Goal: Task Accomplishment & Management: Use online tool/utility

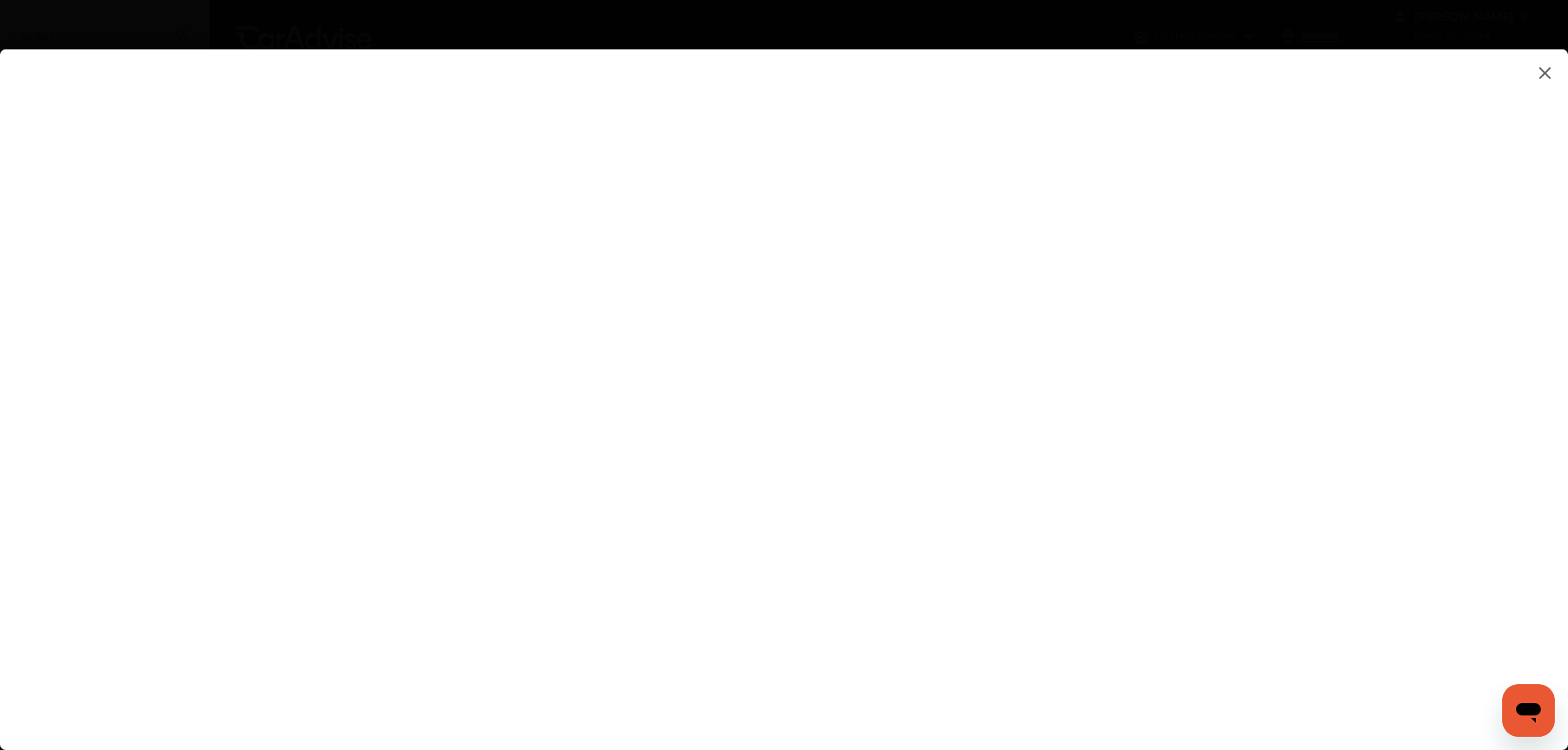
click at [1548, 67] on img at bounding box center [1545, 73] width 20 height 21
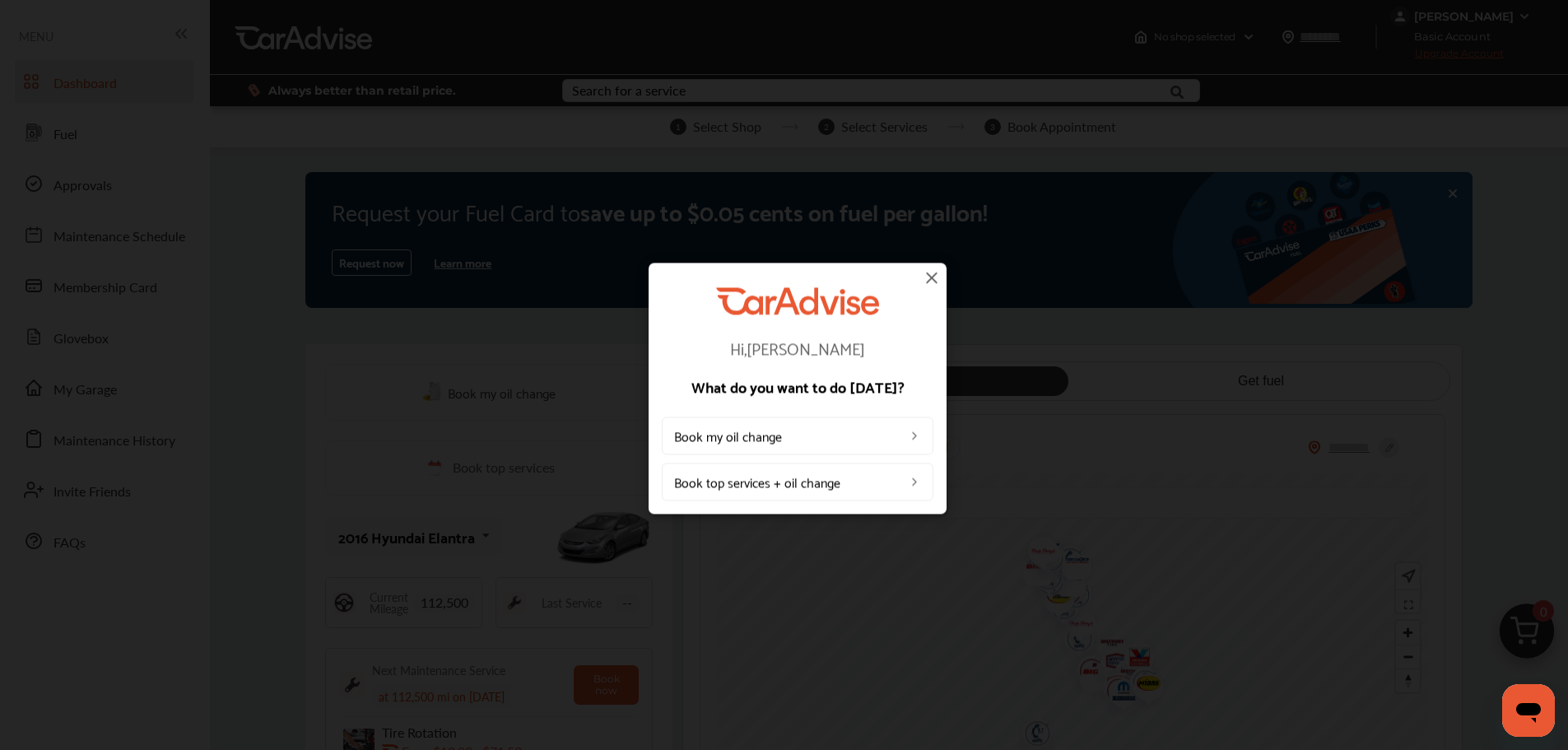
click at [912, 475] on img at bounding box center [913, 481] width 13 height 13
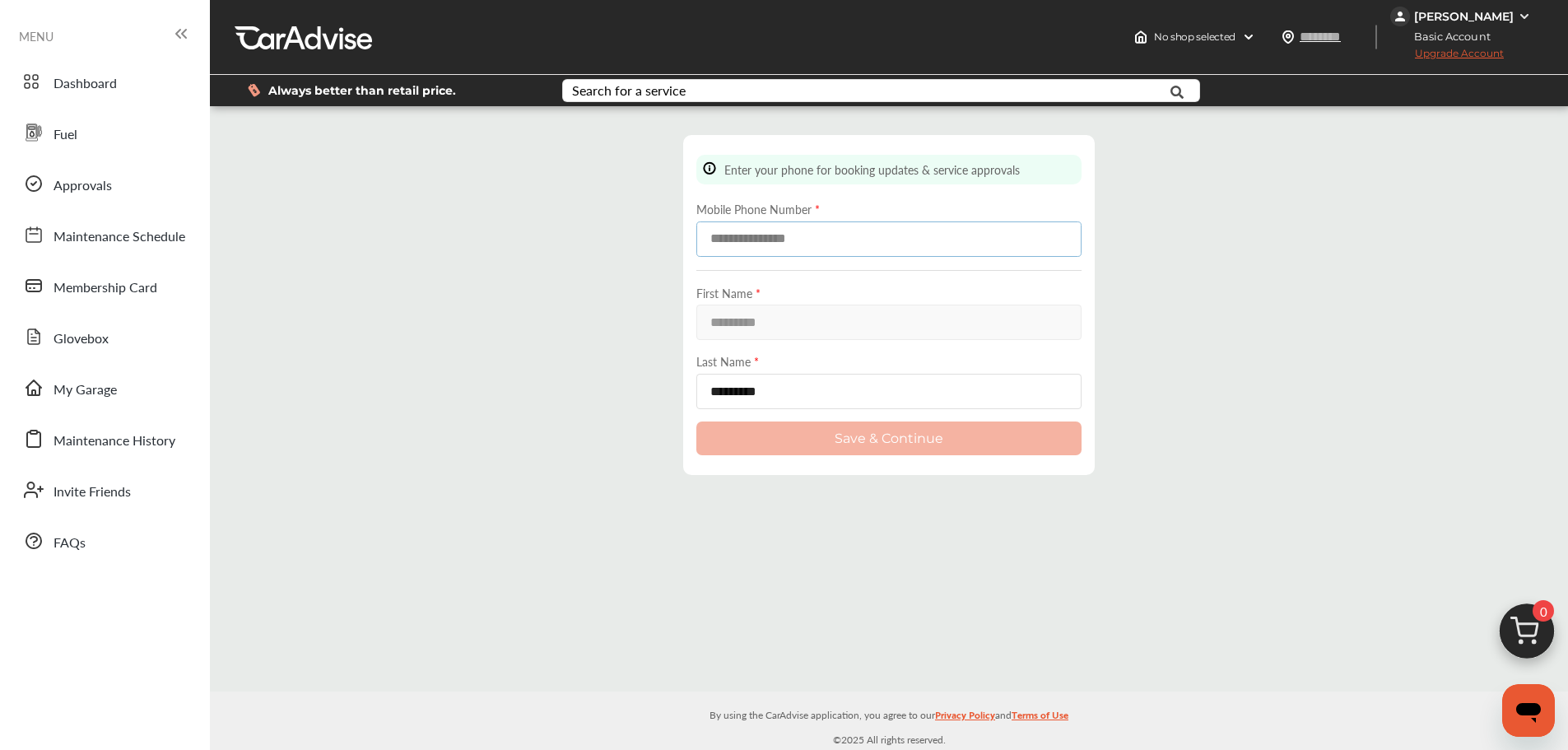
click at [782, 245] on input at bounding box center [888, 239] width 385 height 36
type input "**********"
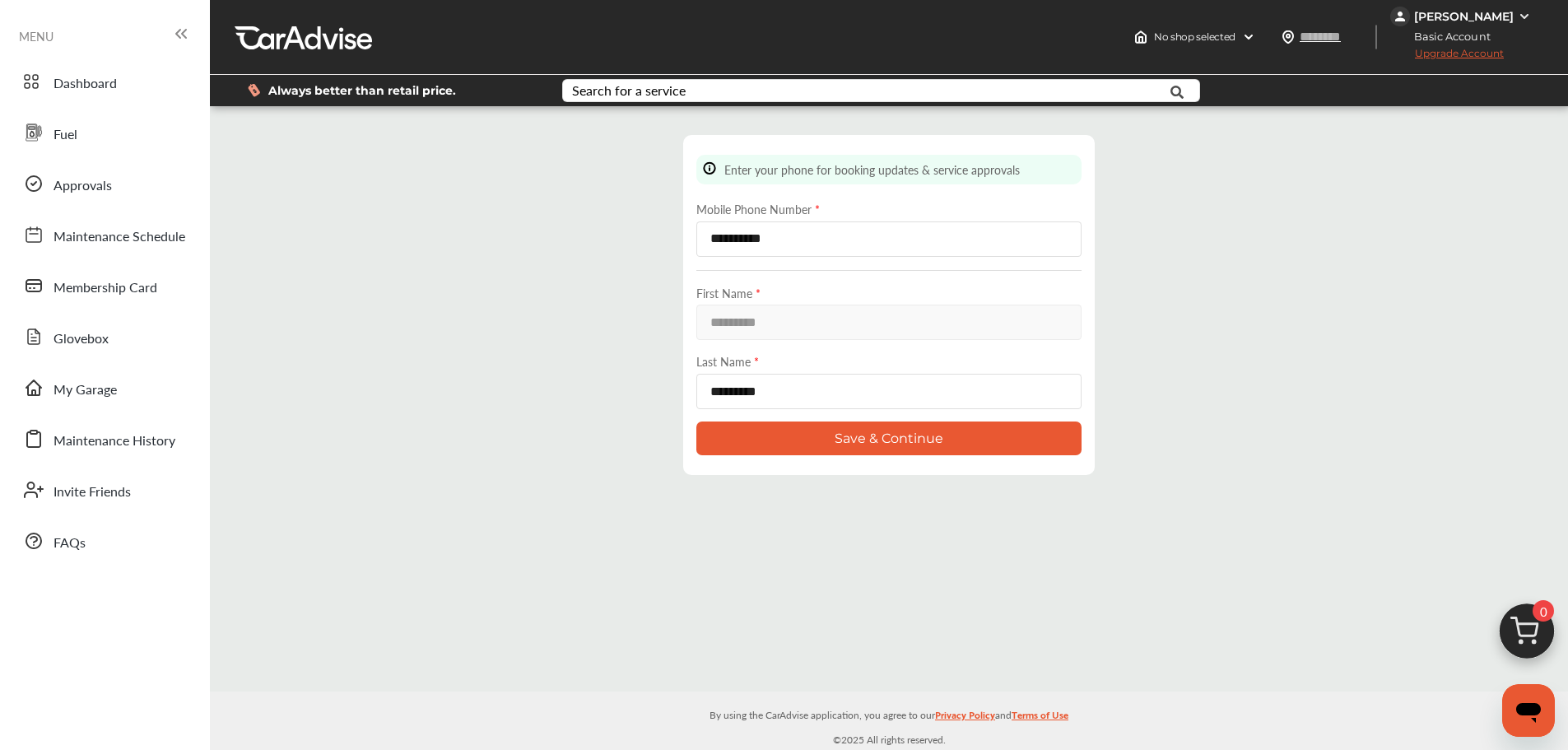
click at [892, 437] on button "Save & Continue" at bounding box center [888, 438] width 385 height 34
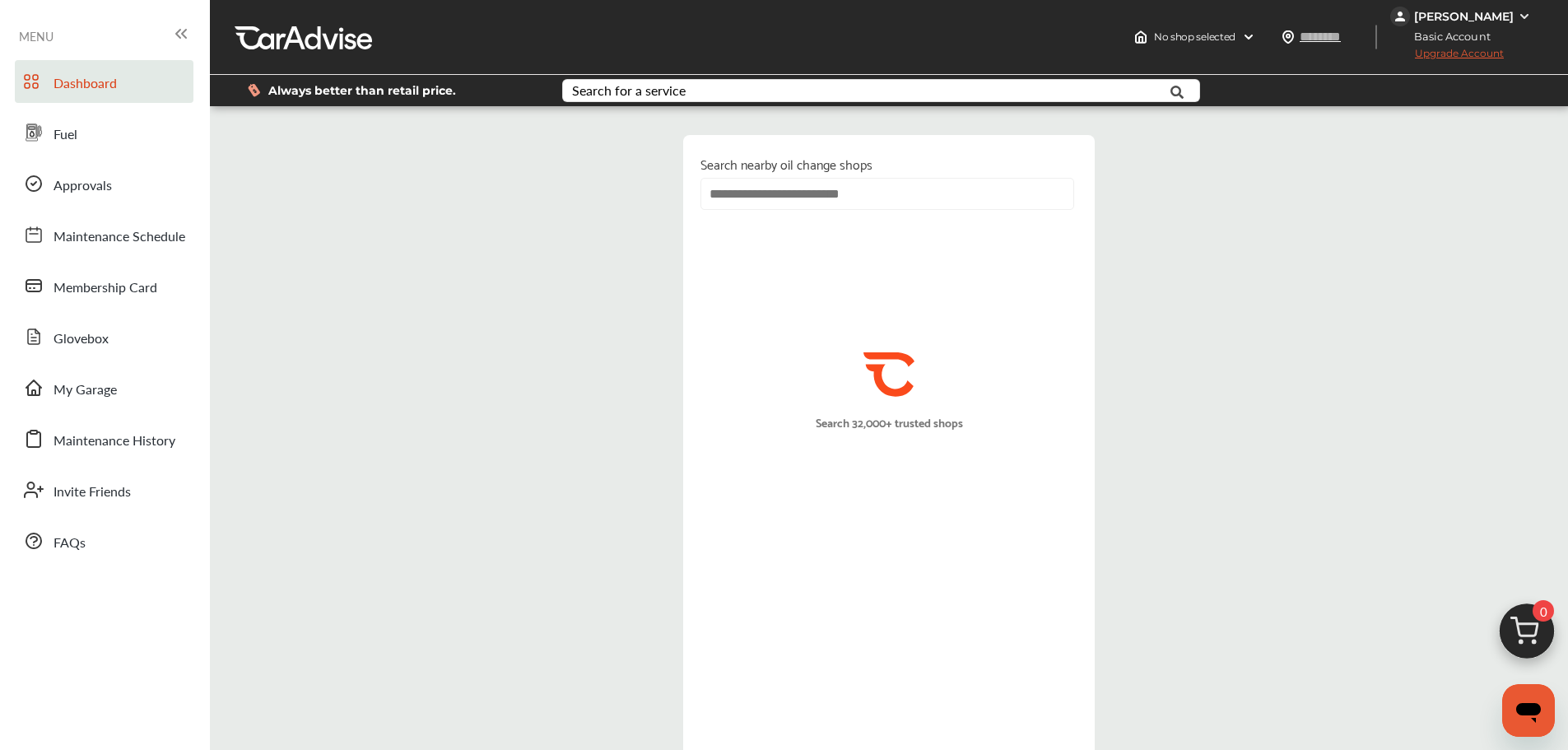
click at [80, 80] on span "Dashboard" at bounding box center [85, 84] width 63 height 22
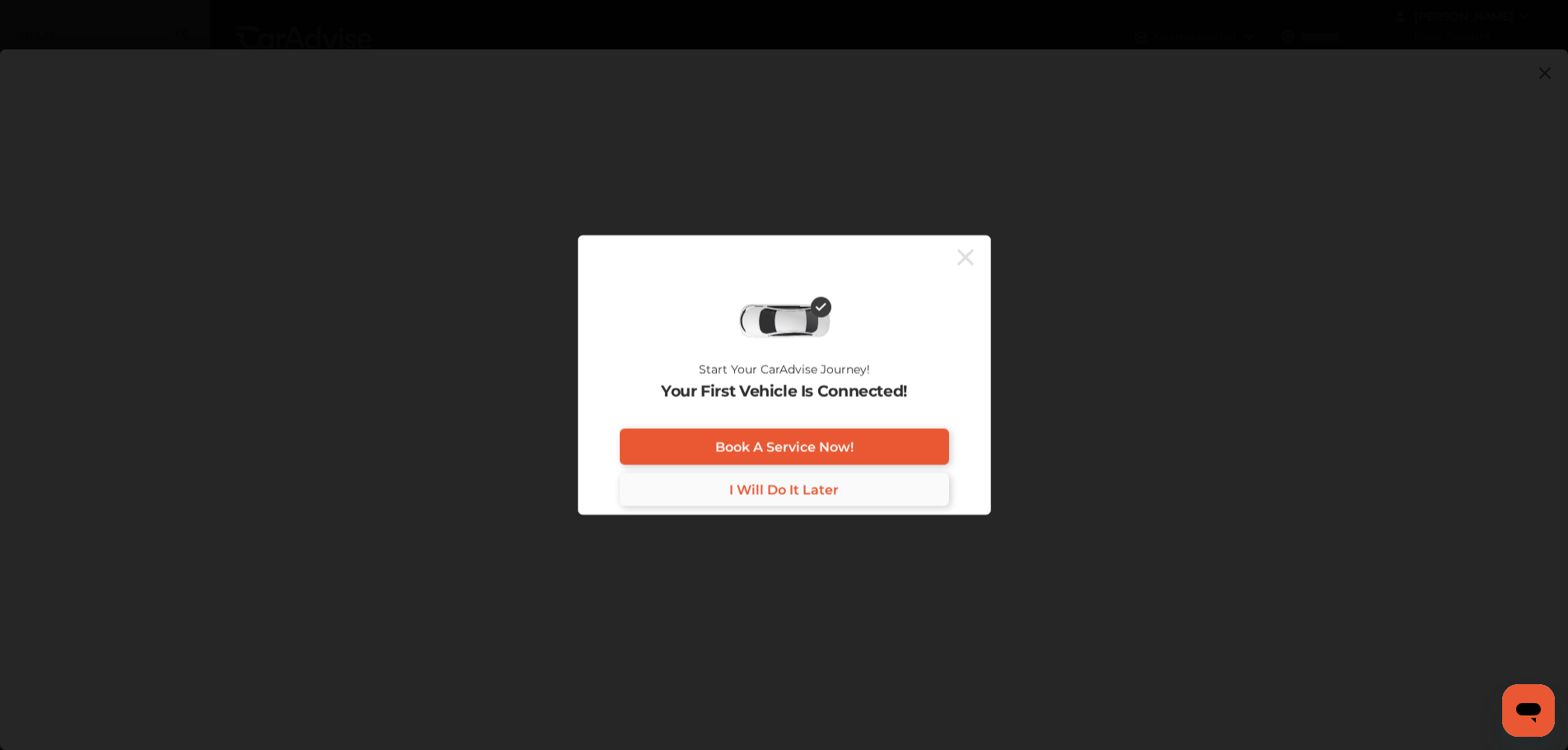
click at [842, 491] on link "I Will Do It Later" at bounding box center [784, 490] width 329 height 33
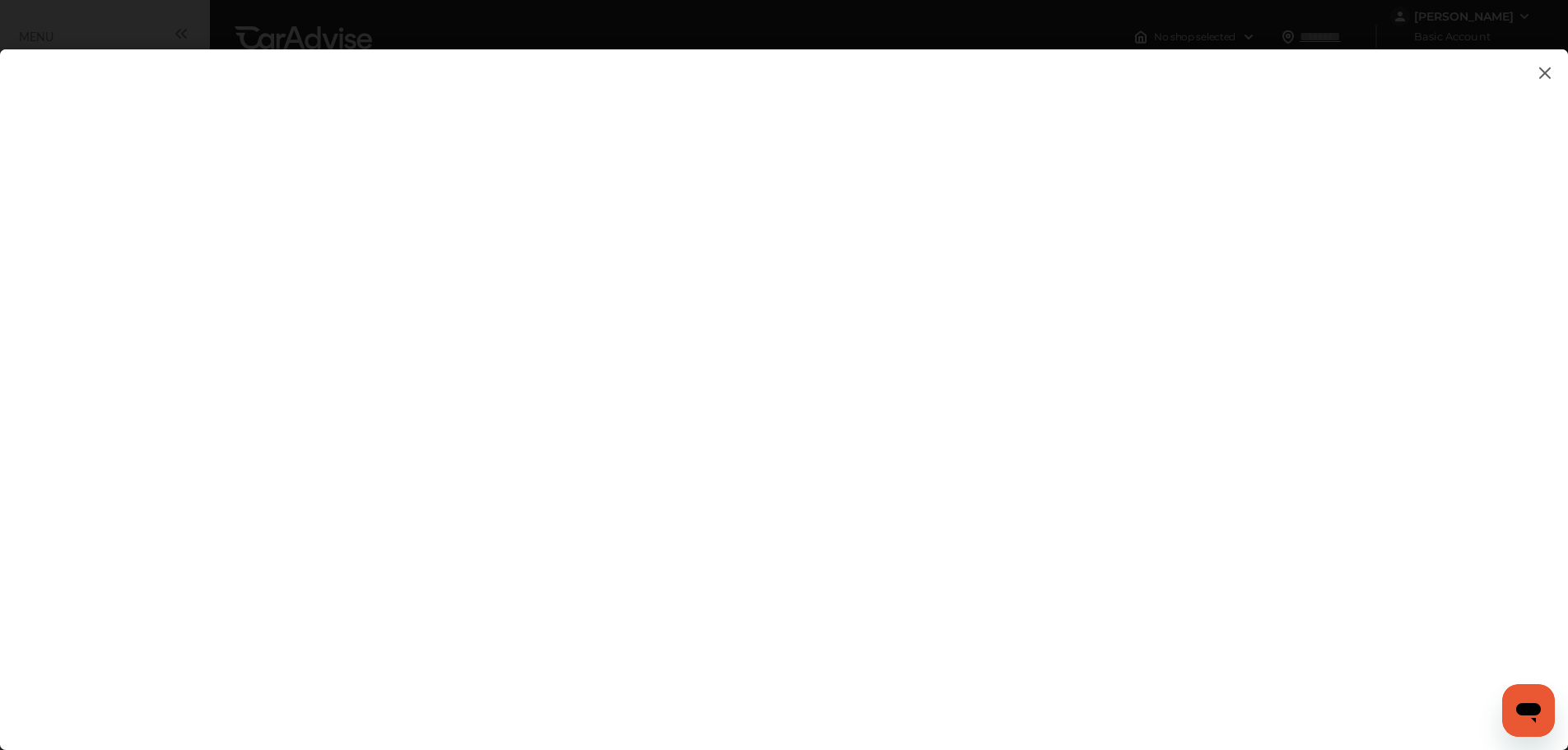
click at [1545, 75] on img at bounding box center [1545, 73] width 20 height 21
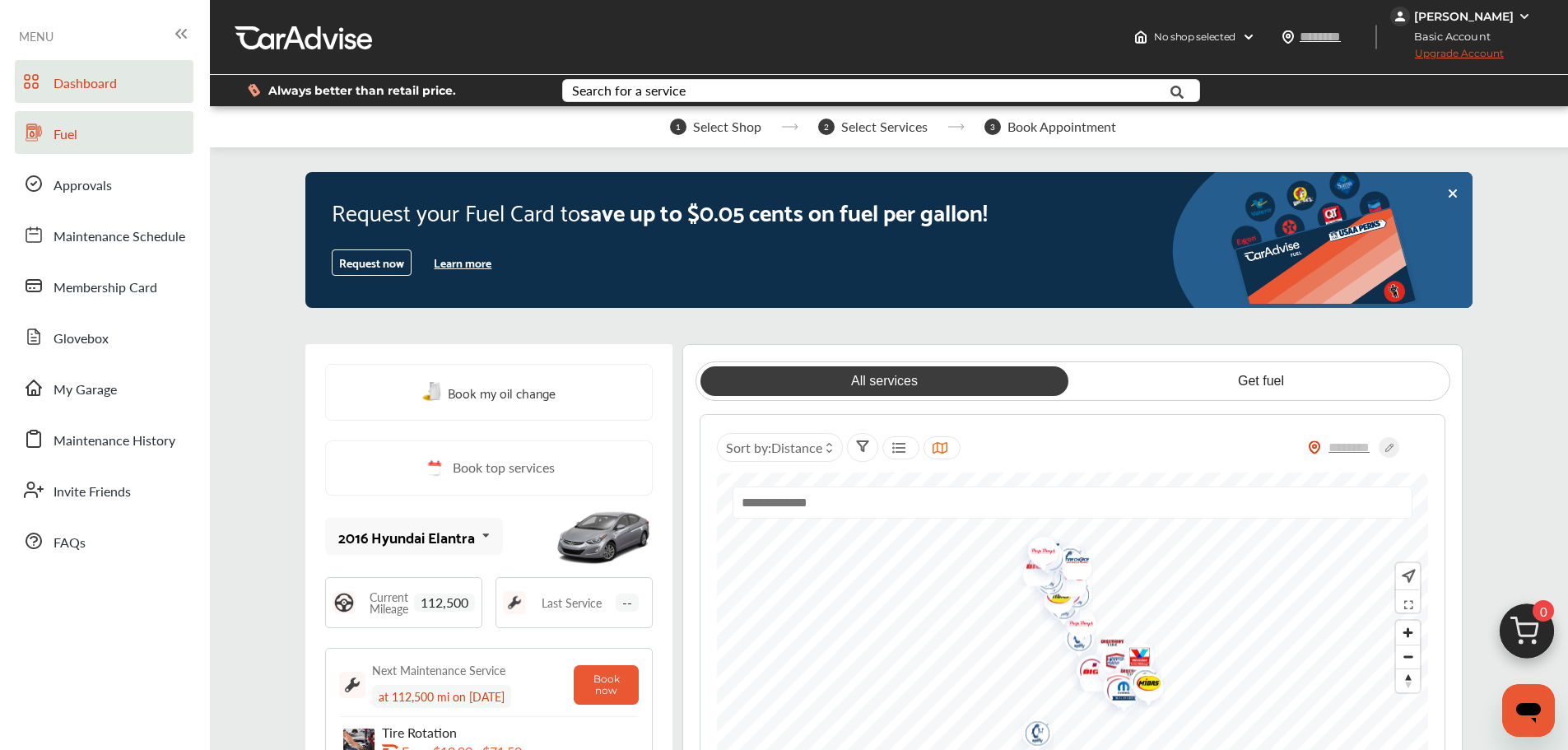
click at [73, 133] on span "Fuel" at bounding box center [66, 135] width 24 height 22
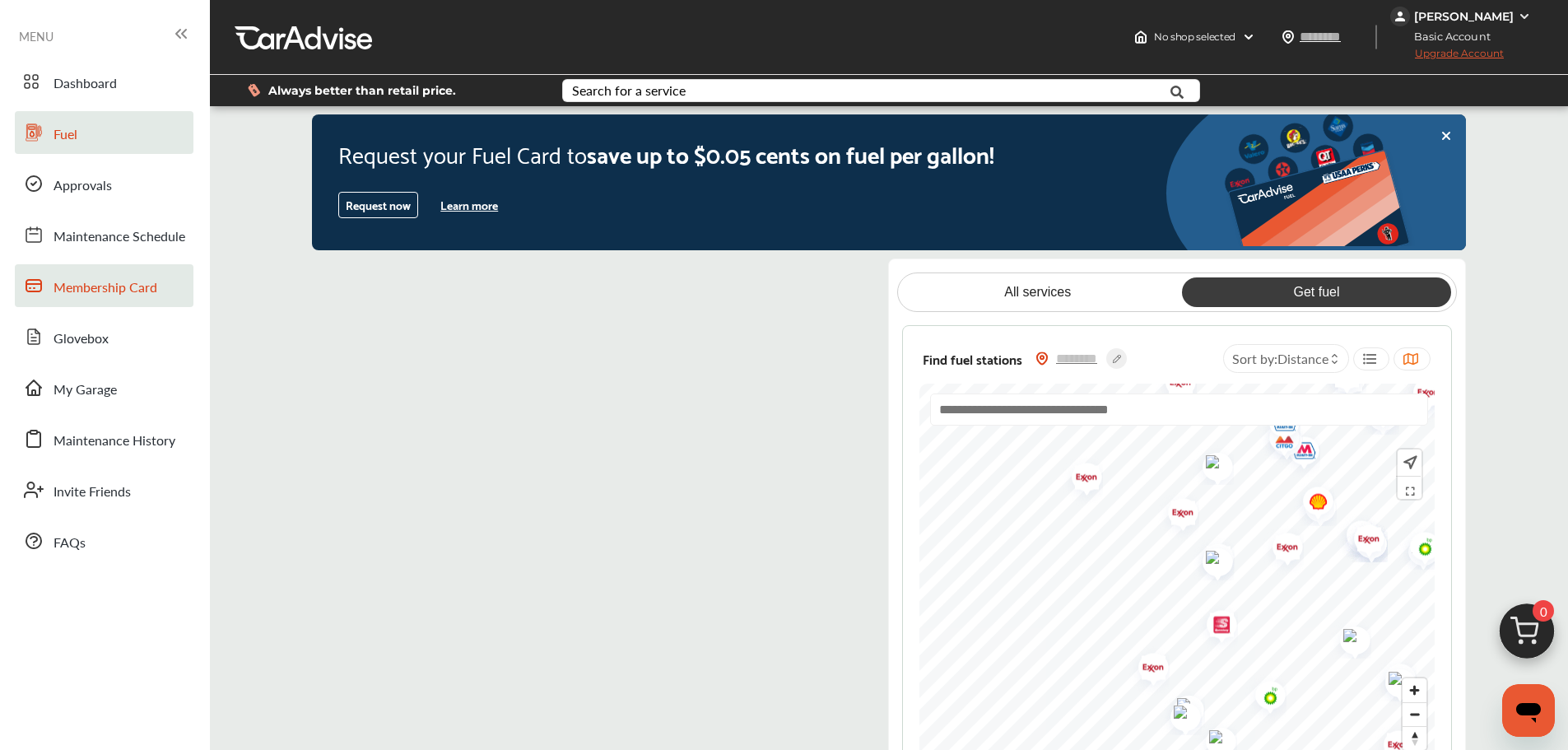
click at [124, 299] on link "Membership Card" at bounding box center [104, 285] width 178 height 42
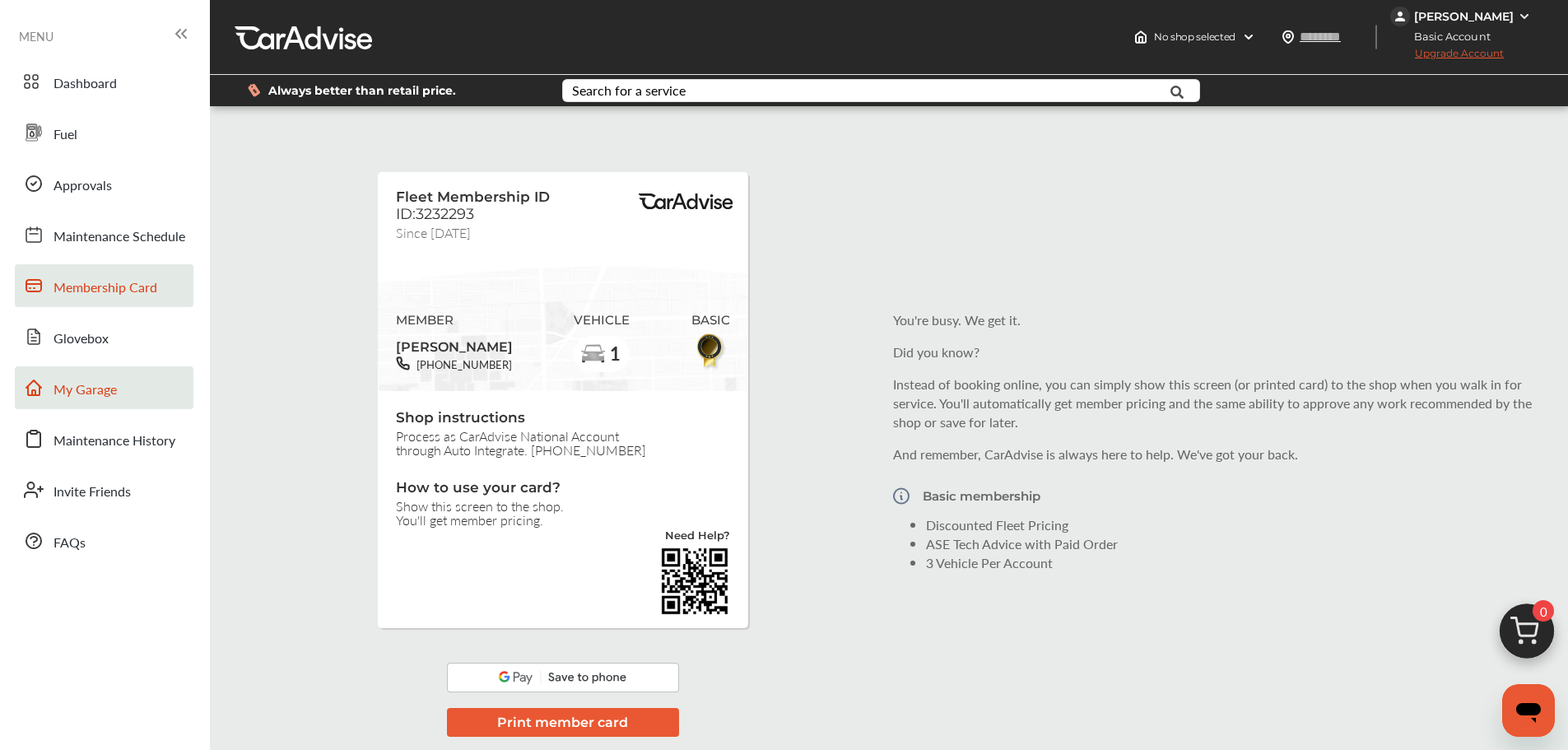
click at [117, 385] on link "My Garage" at bounding box center [104, 387] width 178 height 42
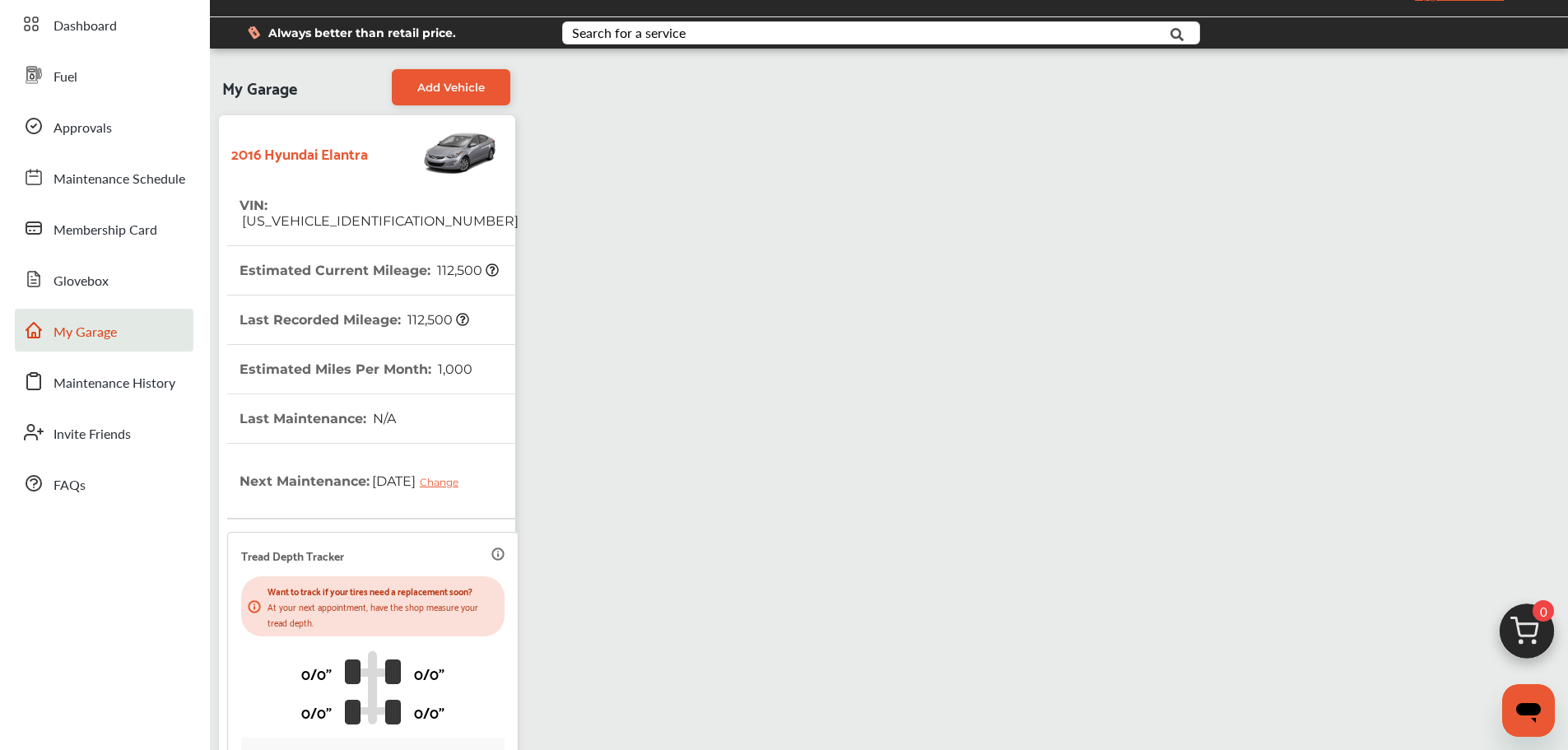
scroll to position [45, 0]
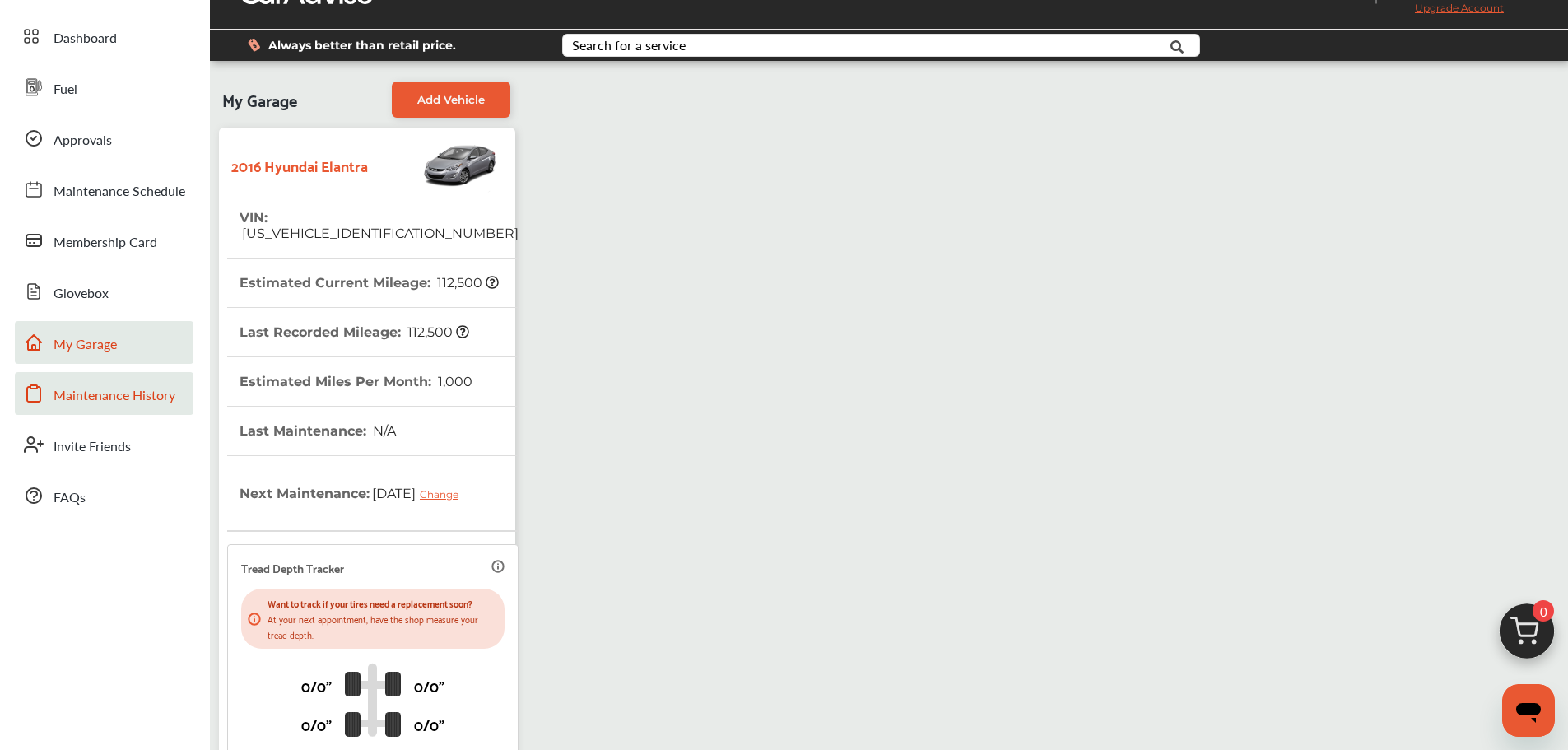
click at [100, 405] on span "Maintenance History" at bounding box center [114, 396] width 122 height 22
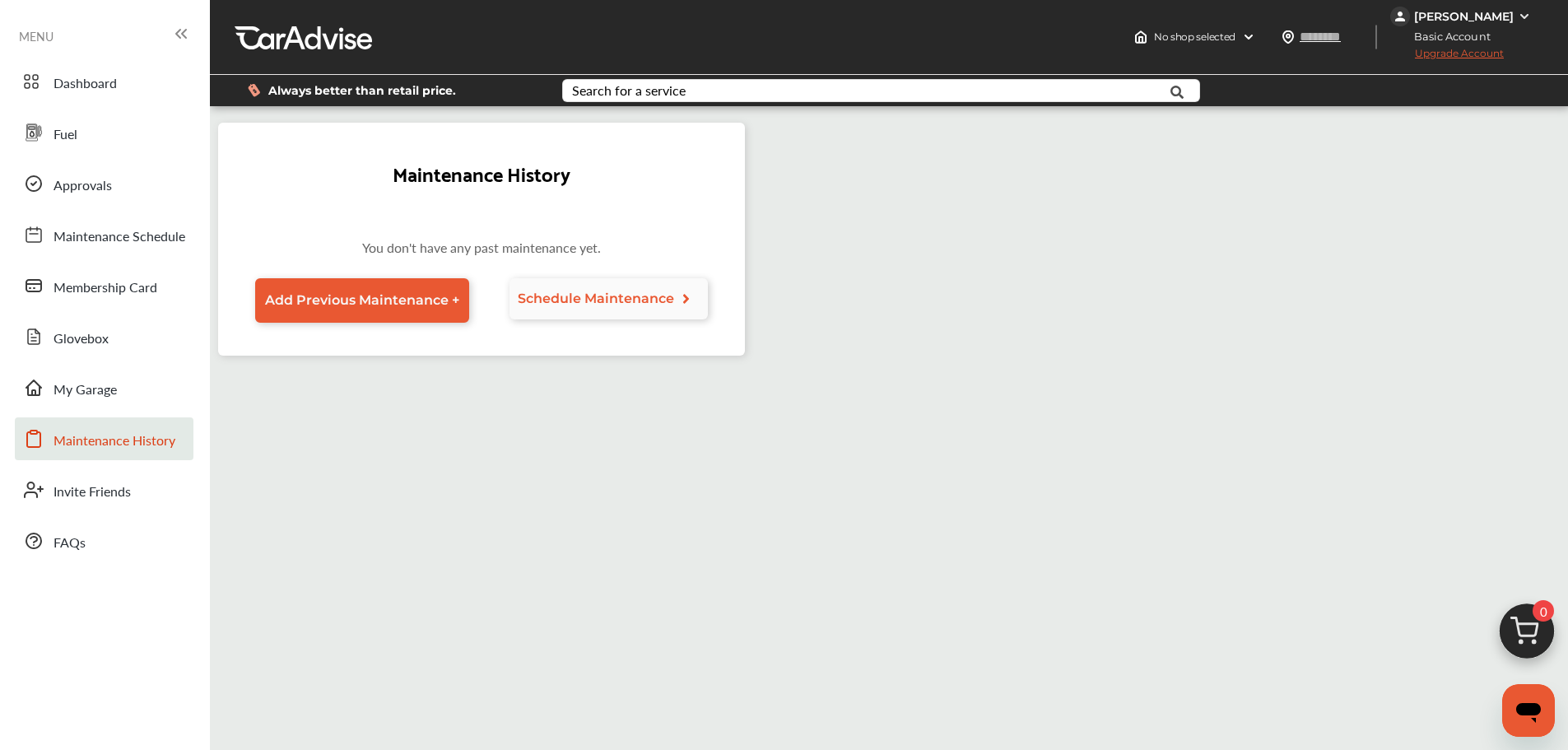
click at [632, 297] on span "Schedule Maintenance" at bounding box center [596, 299] width 157 height 16
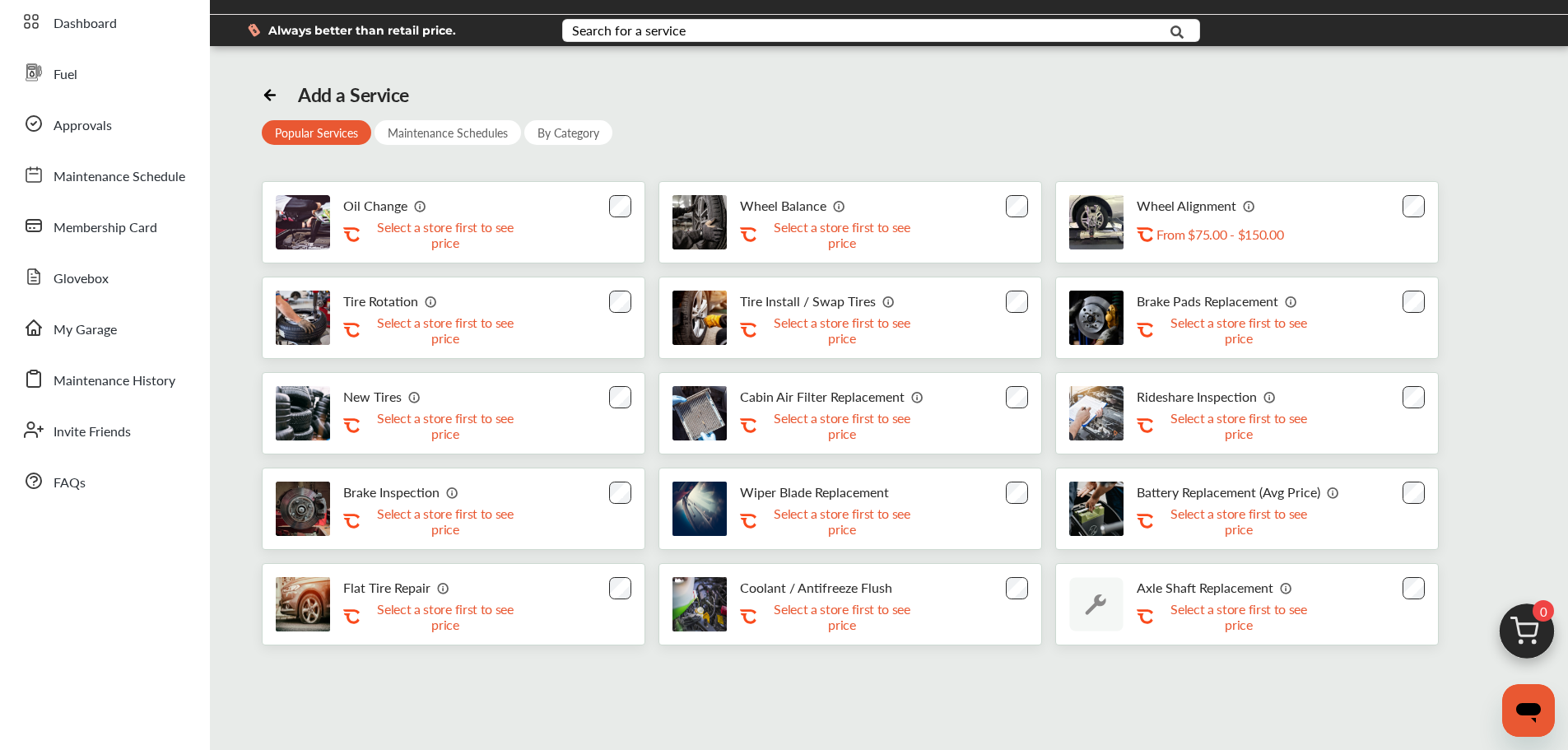
scroll to position [67, 0]
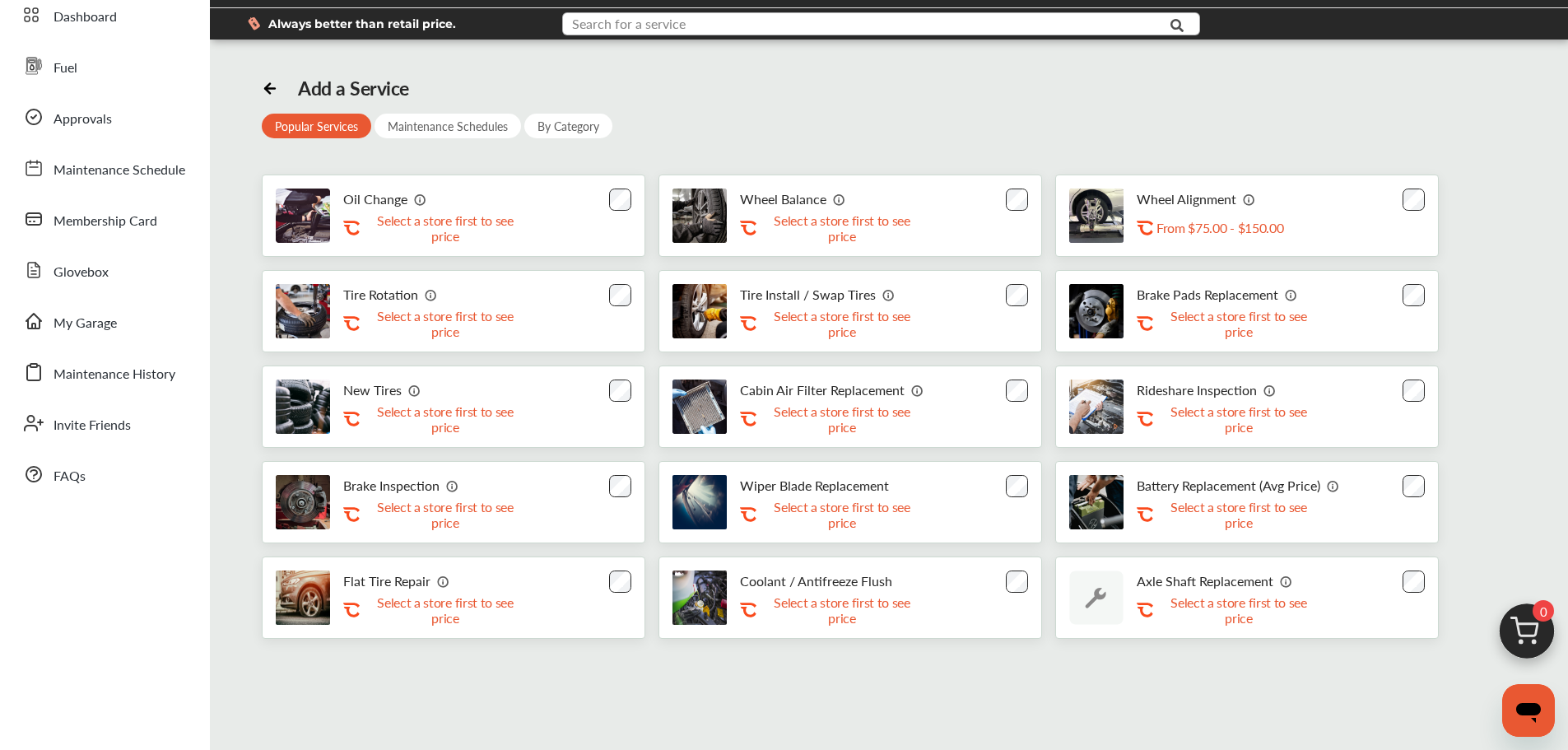
click at [730, 16] on input "text" at bounding box center [855, 25] width 582 height 25
click at [991, 138] on div "Add a Service Popular Services Maintenance Schedules By Category Oil Change .st…" at bounding box center [888, 357] width 1255 height 562
click at [791, 18] on input "text" at bounding box center [855, 25] width 582 height 25
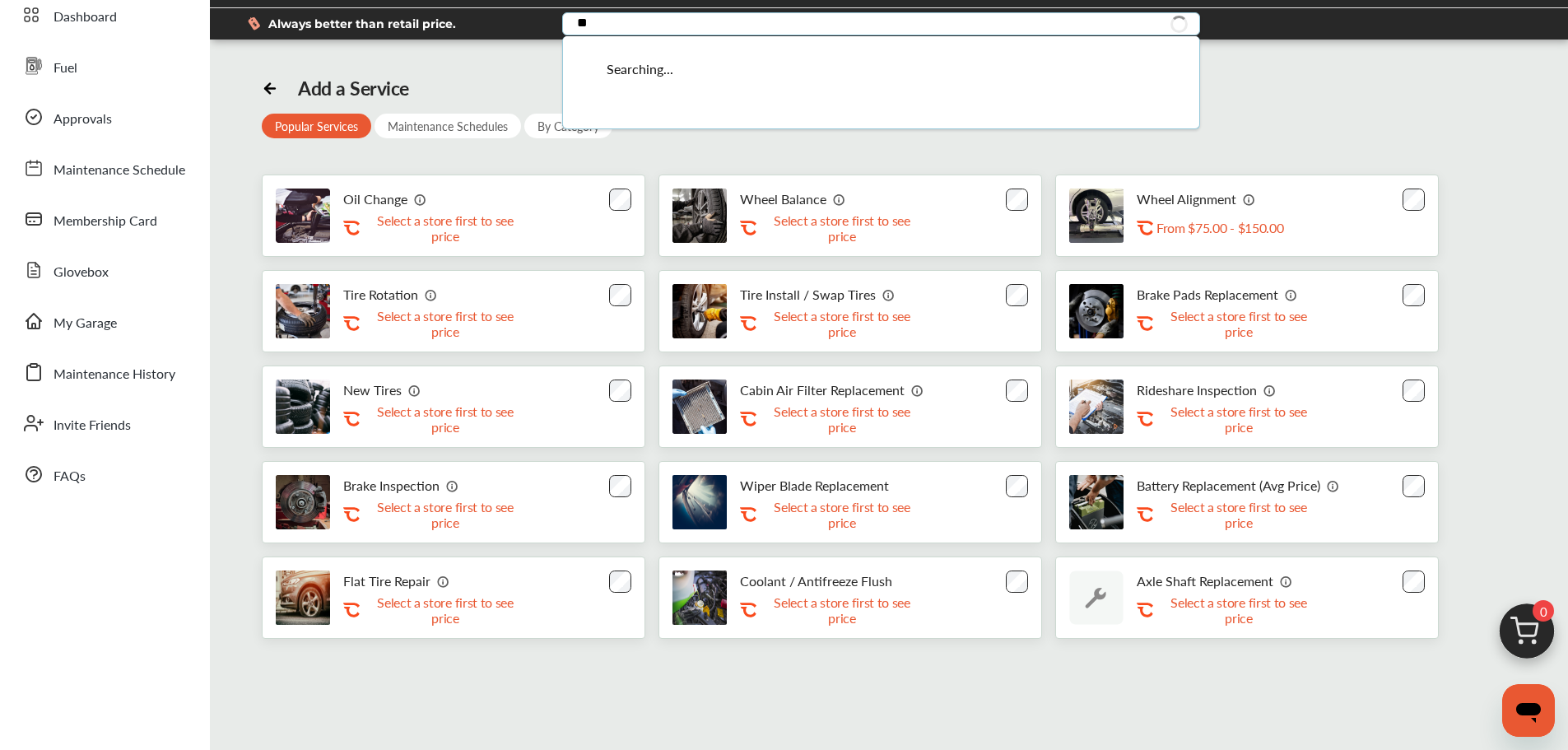
type input "*"
click at [461, 120] on div "Maintenance Schedules" at bounding box center [448, 126] width 146 height 25
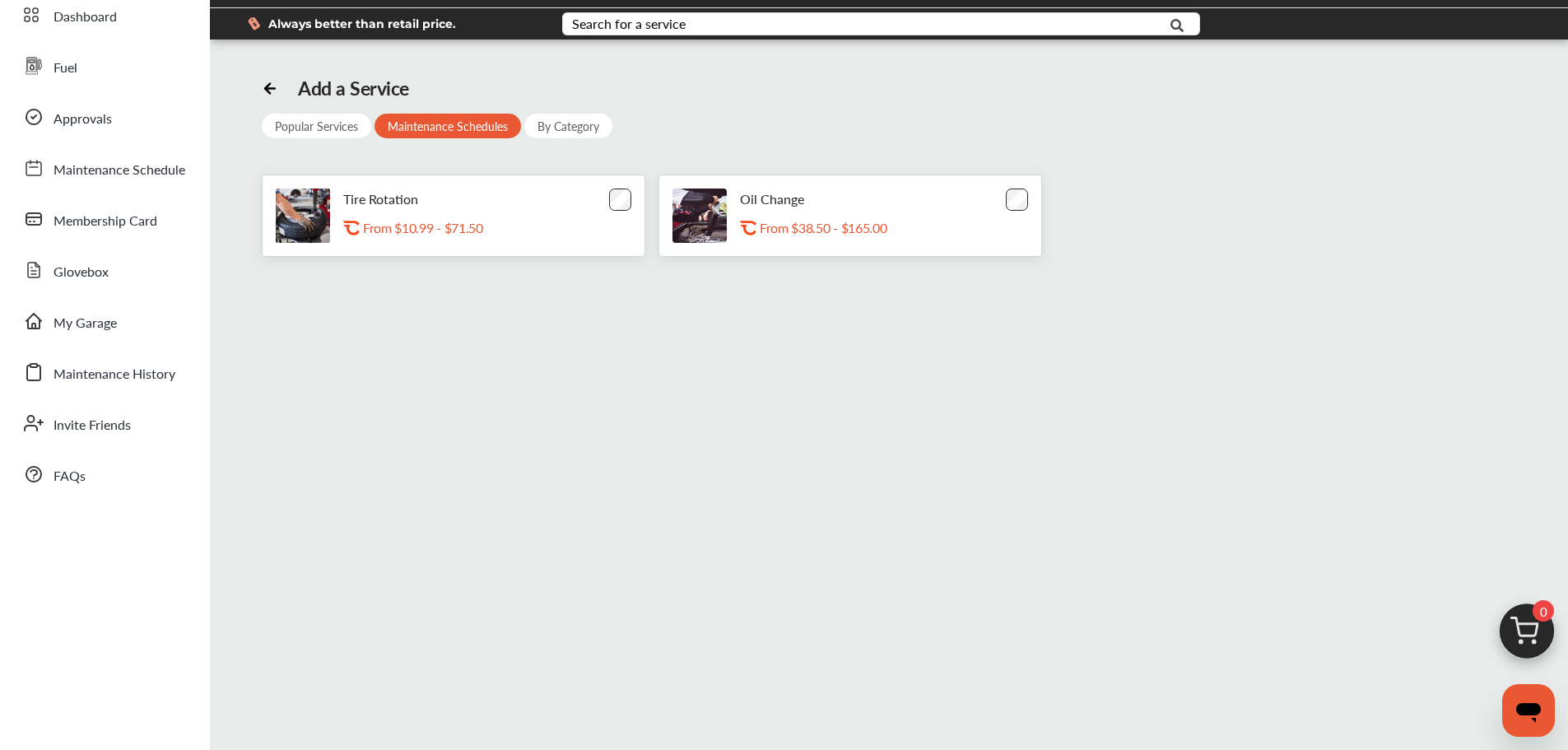
click at [575, 122] on div "By Category" at bounding box center [569, 126] width 88 height 25
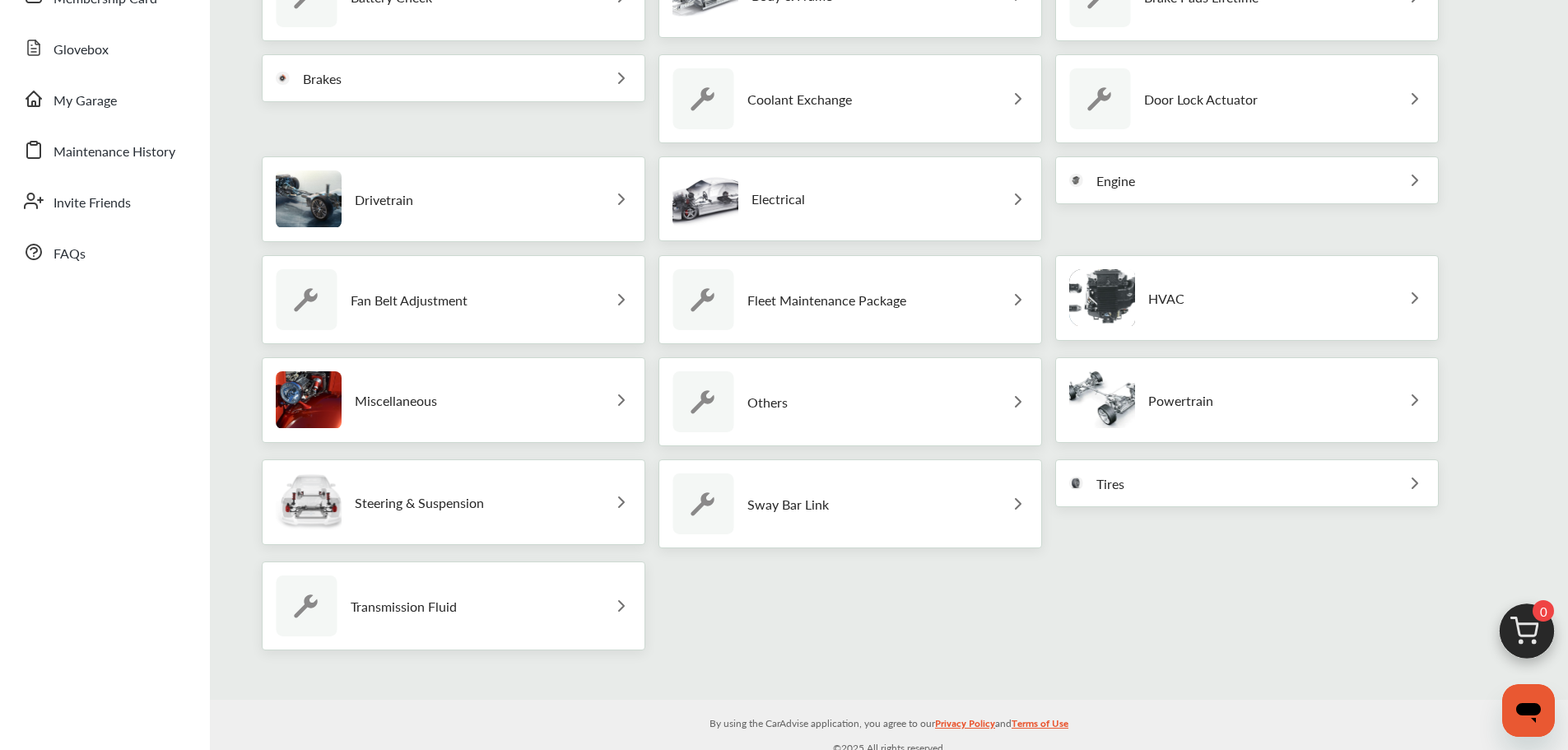
scroll to position [296, 0]
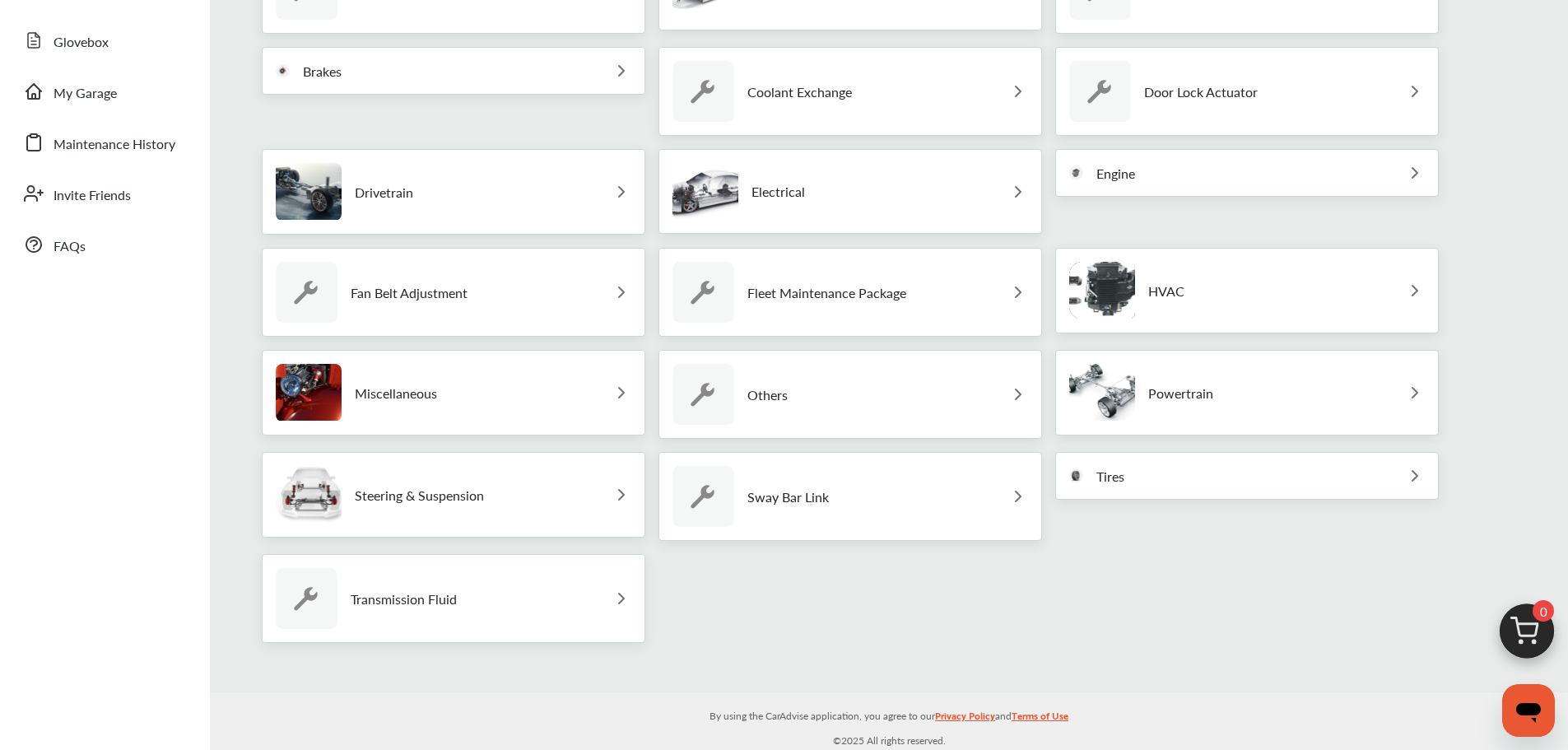
click at [953, 289] on div "Fleet Maintenance Package" at bounding box center [849, 292] width 384 height 89
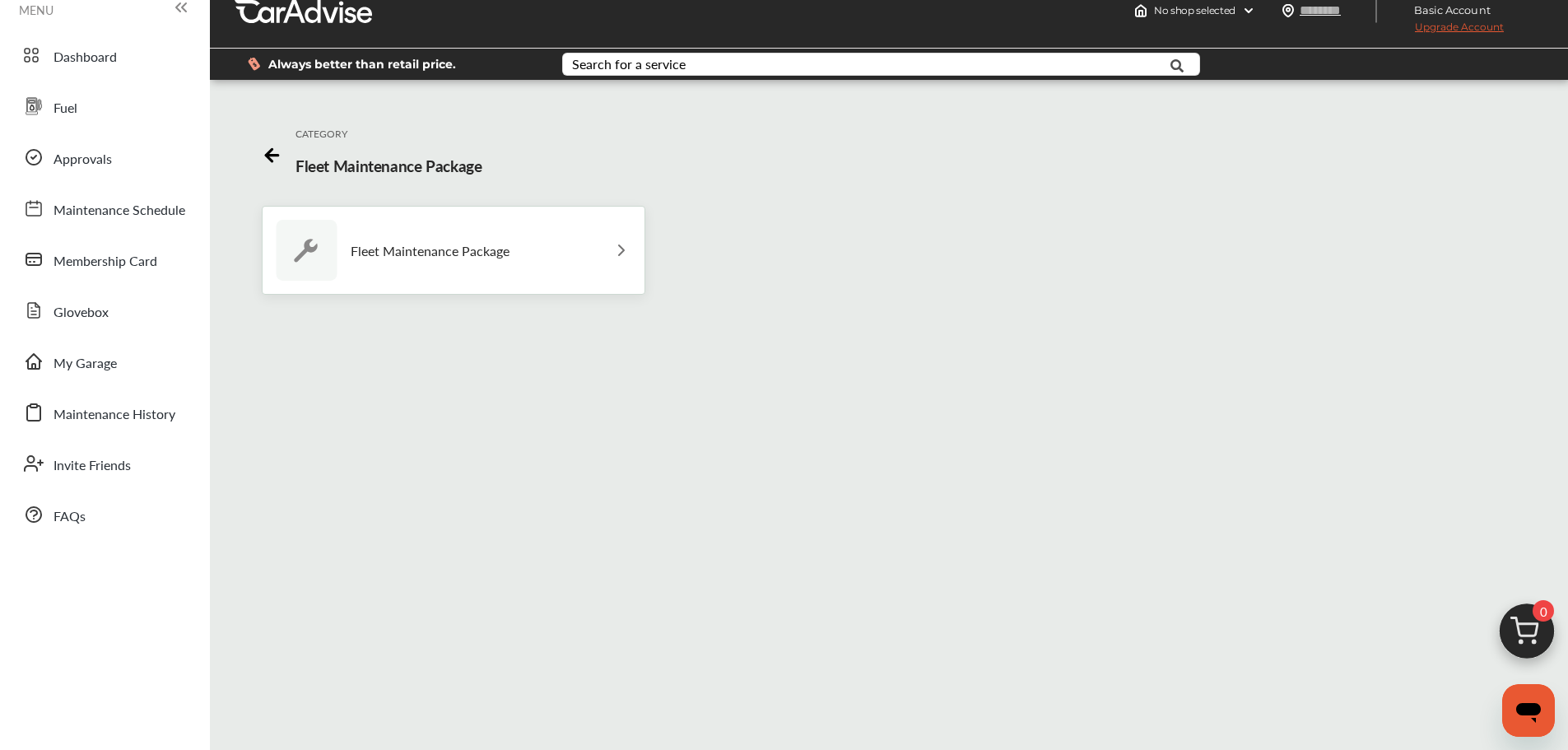
scroll to position [17, 0]
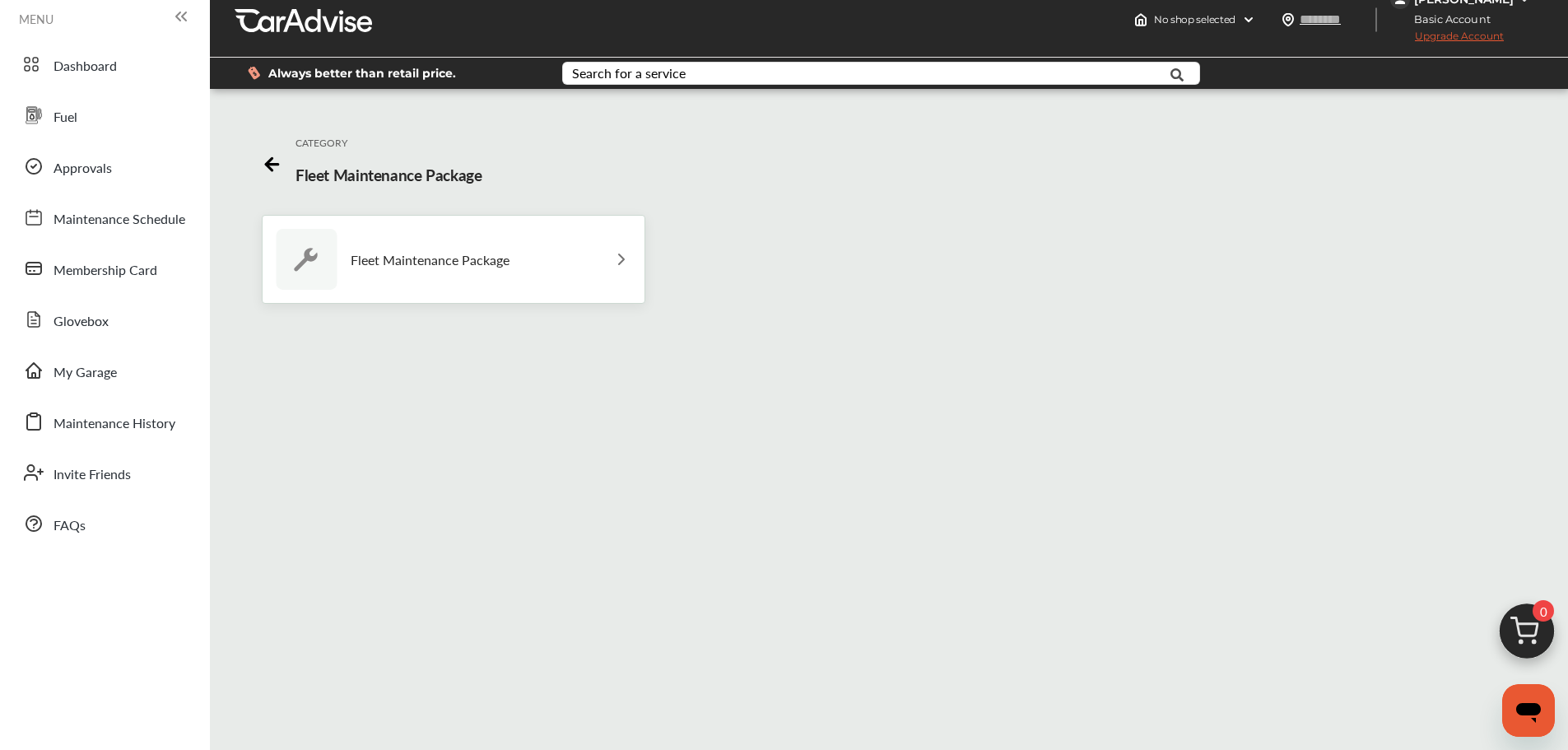
click at [616, 255] on img at bounding box center [621, 259] width 20 height 20
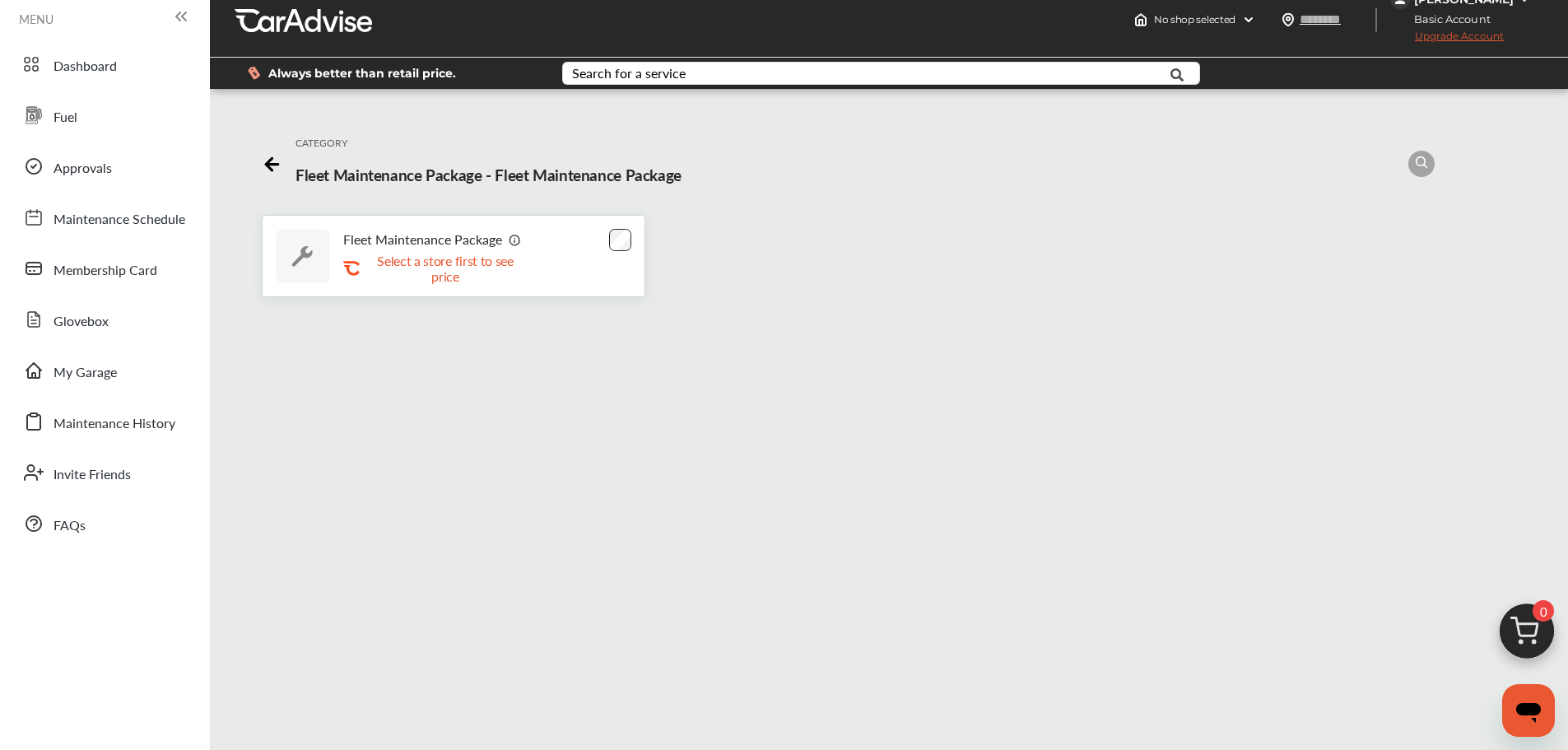
click at [266, 165] on icon at bounding box center [268, 165] width 6 height 12
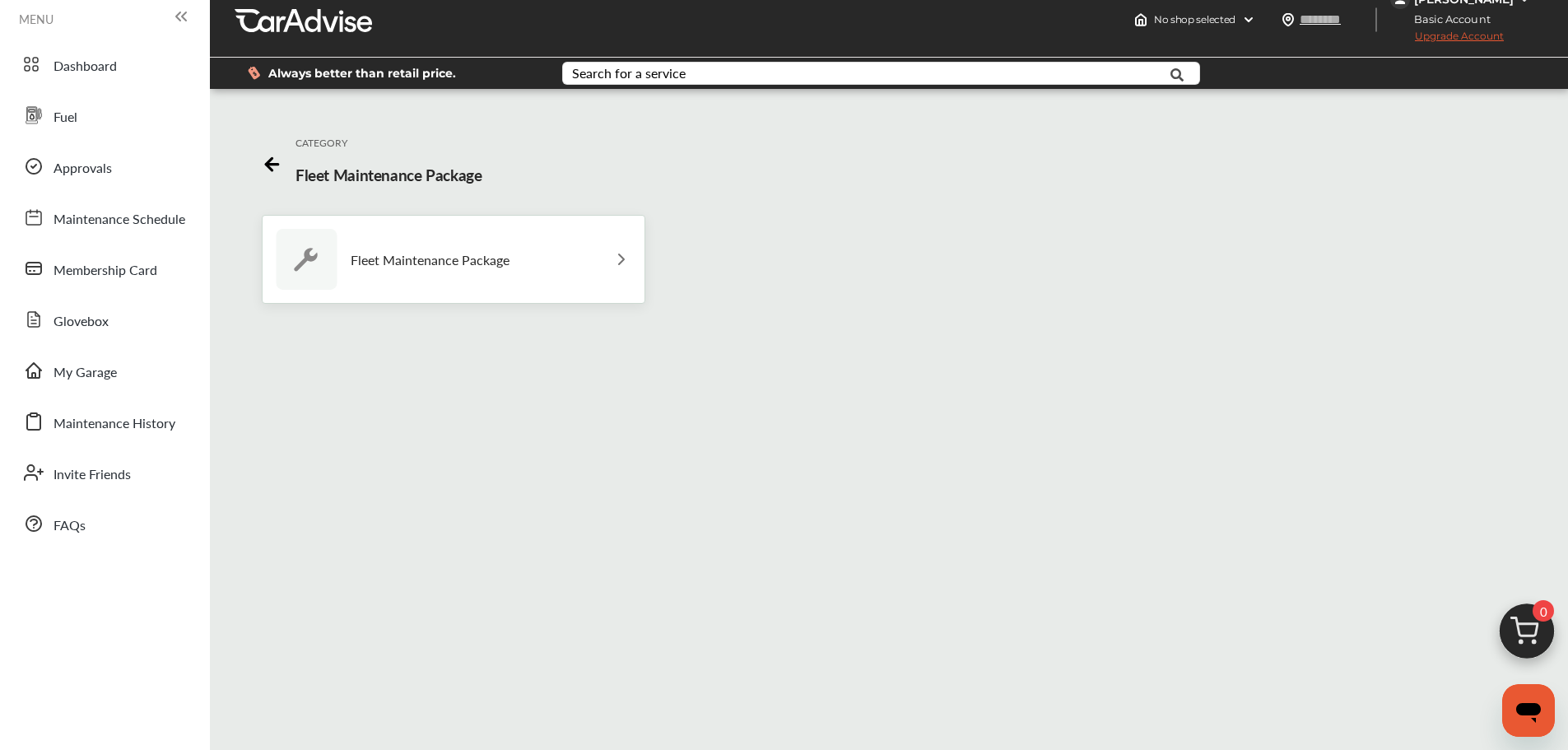
click at [261, 159] on icon at bounding box center [272, 162] width 21 height 21
